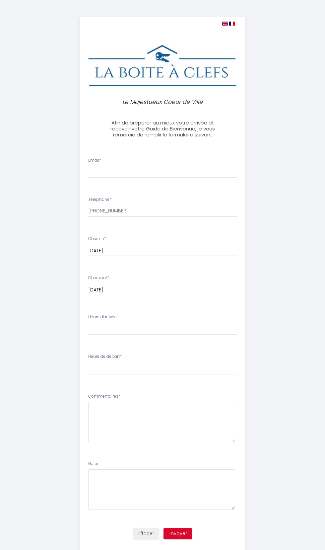
select select
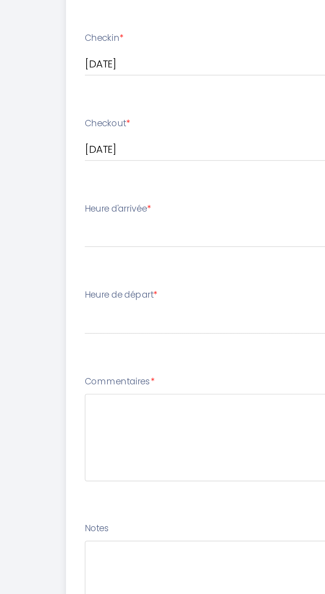
type input "[EMAIL_ADDRESS][DOMAIN_NAME]"
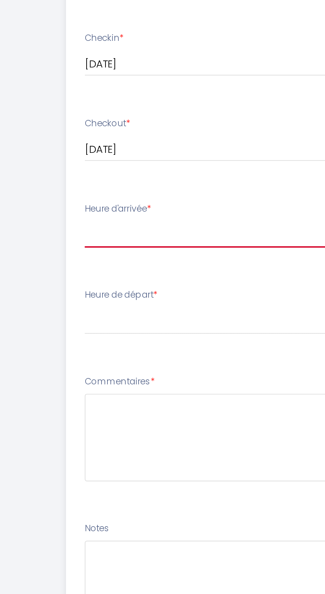
click at [91, 332] on select "16:00 16:30 17:00 17:30 18:00 18:30 19:00 19:30 20:00 20:30 21:00 21:30 22:00 2…" at bounding box center [162, 328] width 149 height 13
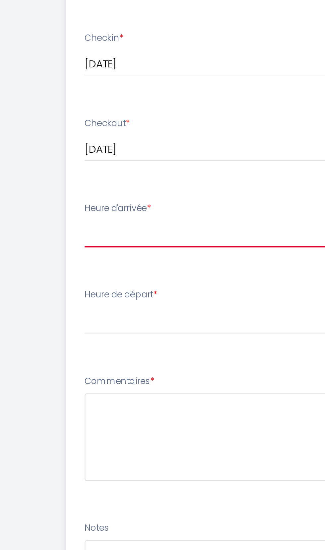
select select "18:00"
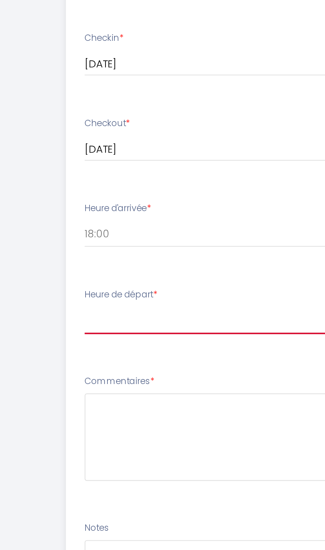
click at [100, 369] on select "00:00 00:30 01:00 01:30 02:00 02:30 03:00 03:30 04:00 04:30 05:00 05:30 06:00 0…" at bounding box center [162, 368] width 149 height 13
select select "10:00"
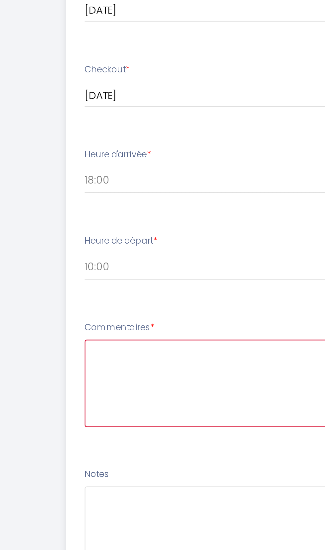
click at [99, 416] on textarea at bounding box center [161, 422] width 147 height 40
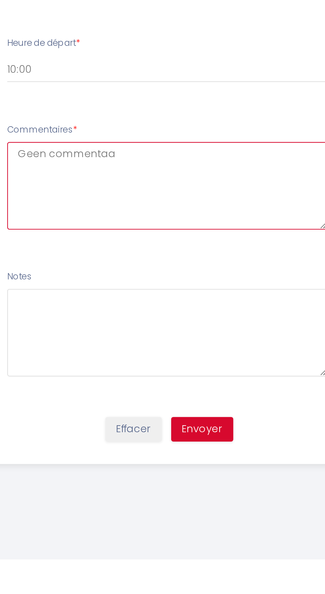
type textarea "Geen commentaar"
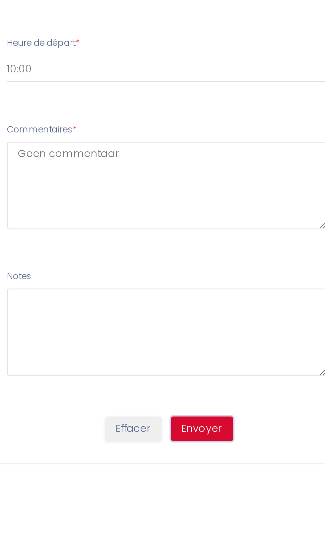
click at [181, 533] on button "Envoyer" at bounding box center [178, 533] width 29 height 11
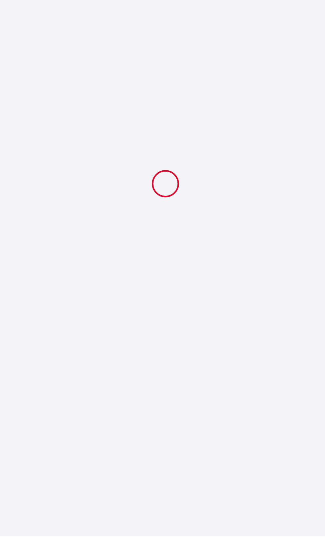
select select "18:00"
select select "10:00"
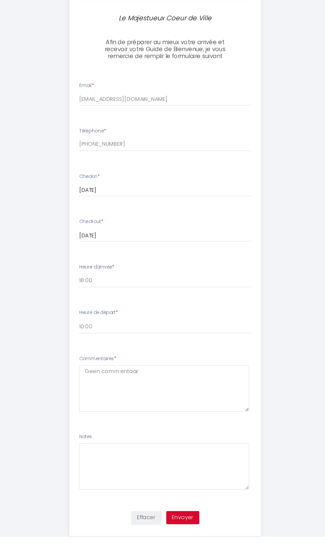
scroll to position [53, 0]
